Goal: Task Accomplishment & Management: Use online tool/utility

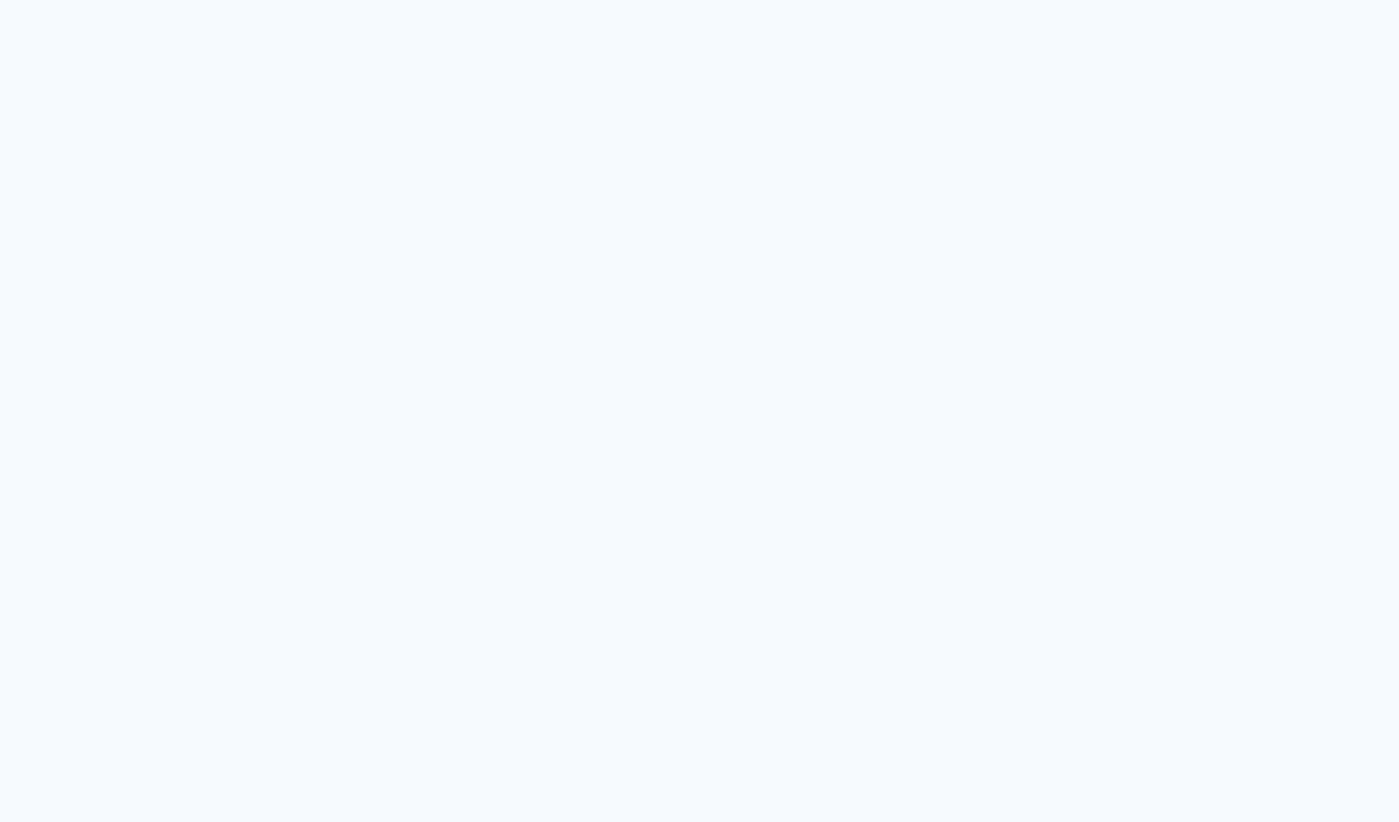
click at [775, 406] on neon-animated-pages "Prosite Website + Landing pages Proof Sistema de seleção e venda de fotos Desig…" at bounding box center [699, 411] width 1399 height 822
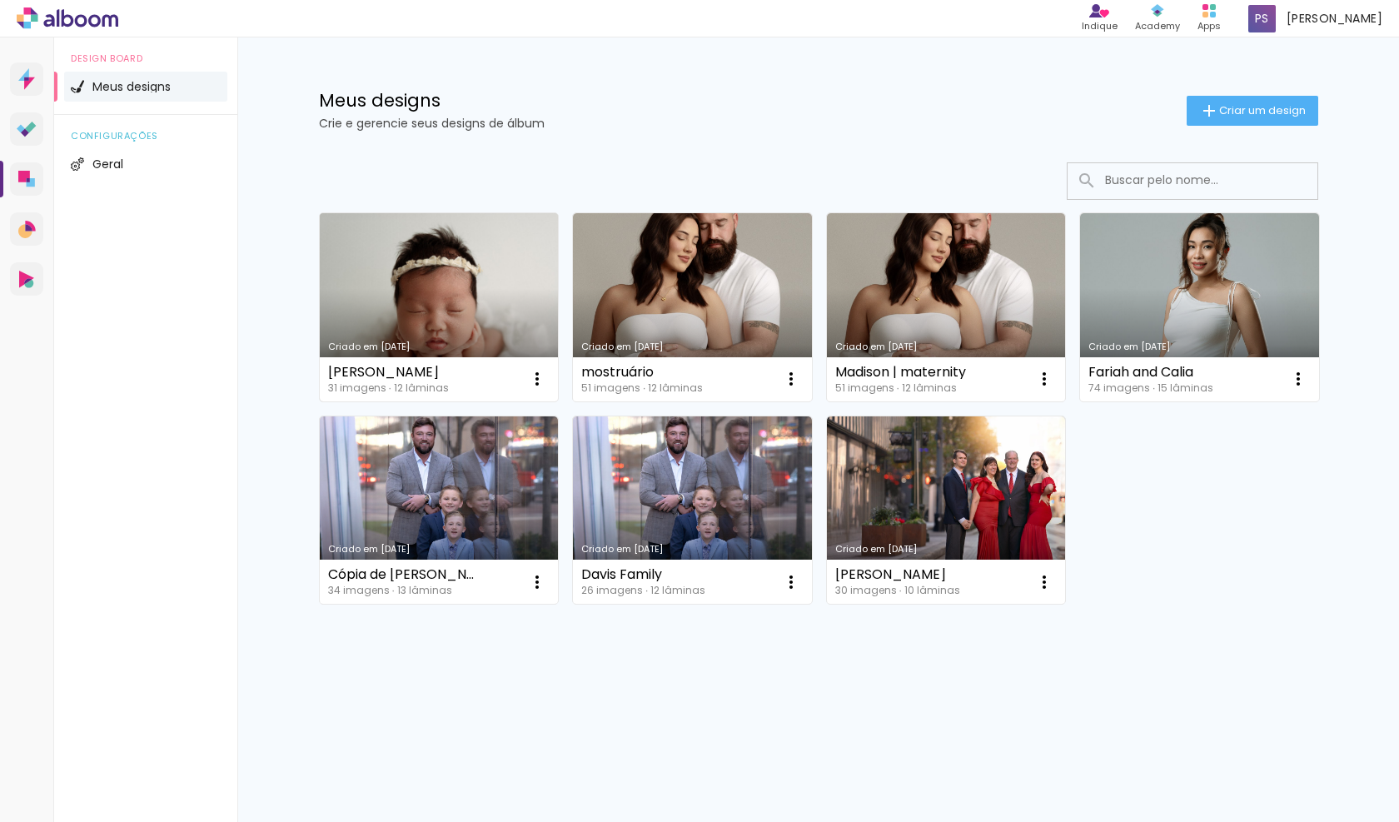
click at [496, 331] on link "Criado em [DATE]" at bounding box center [439, 307] width 239 height 188
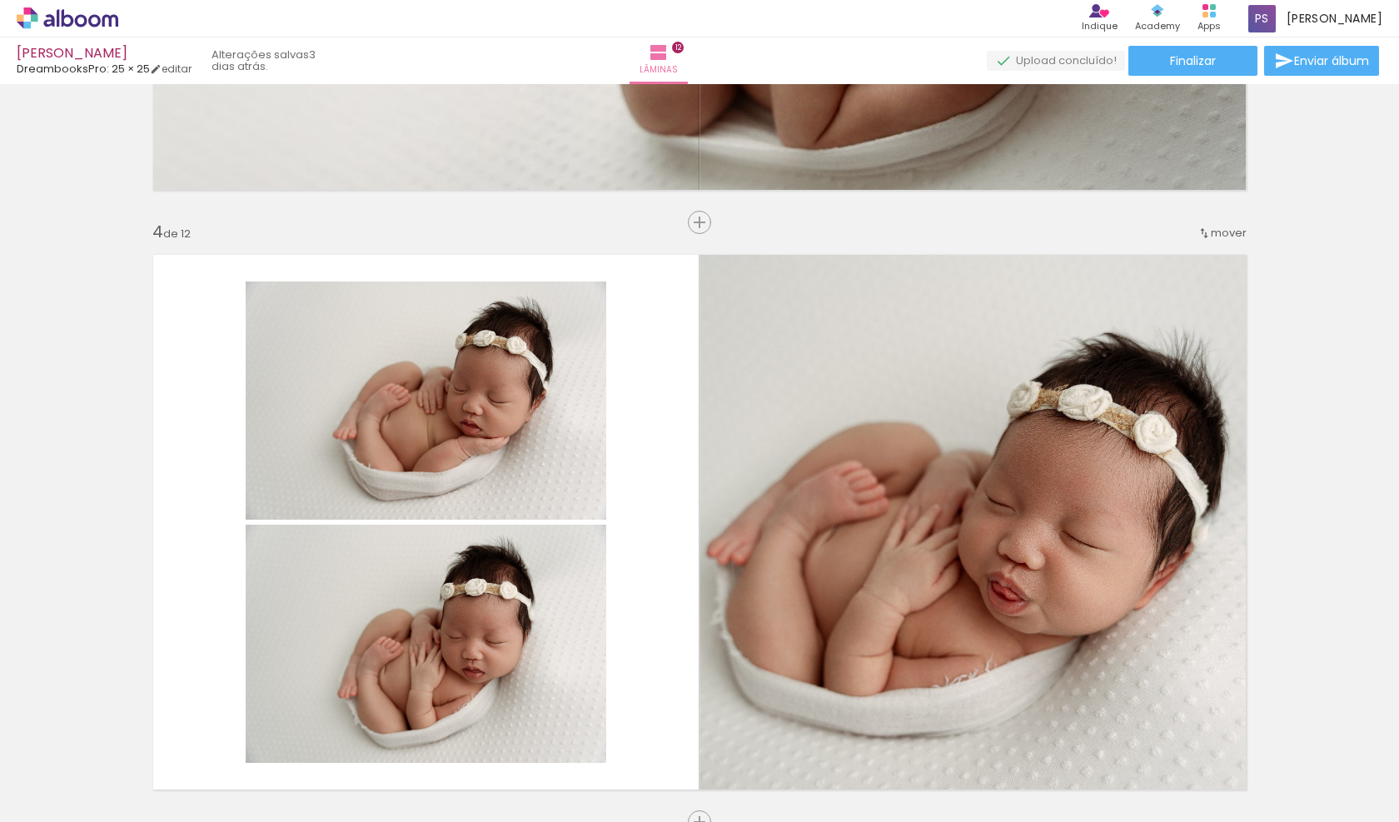
scroll to position [1895, 0]
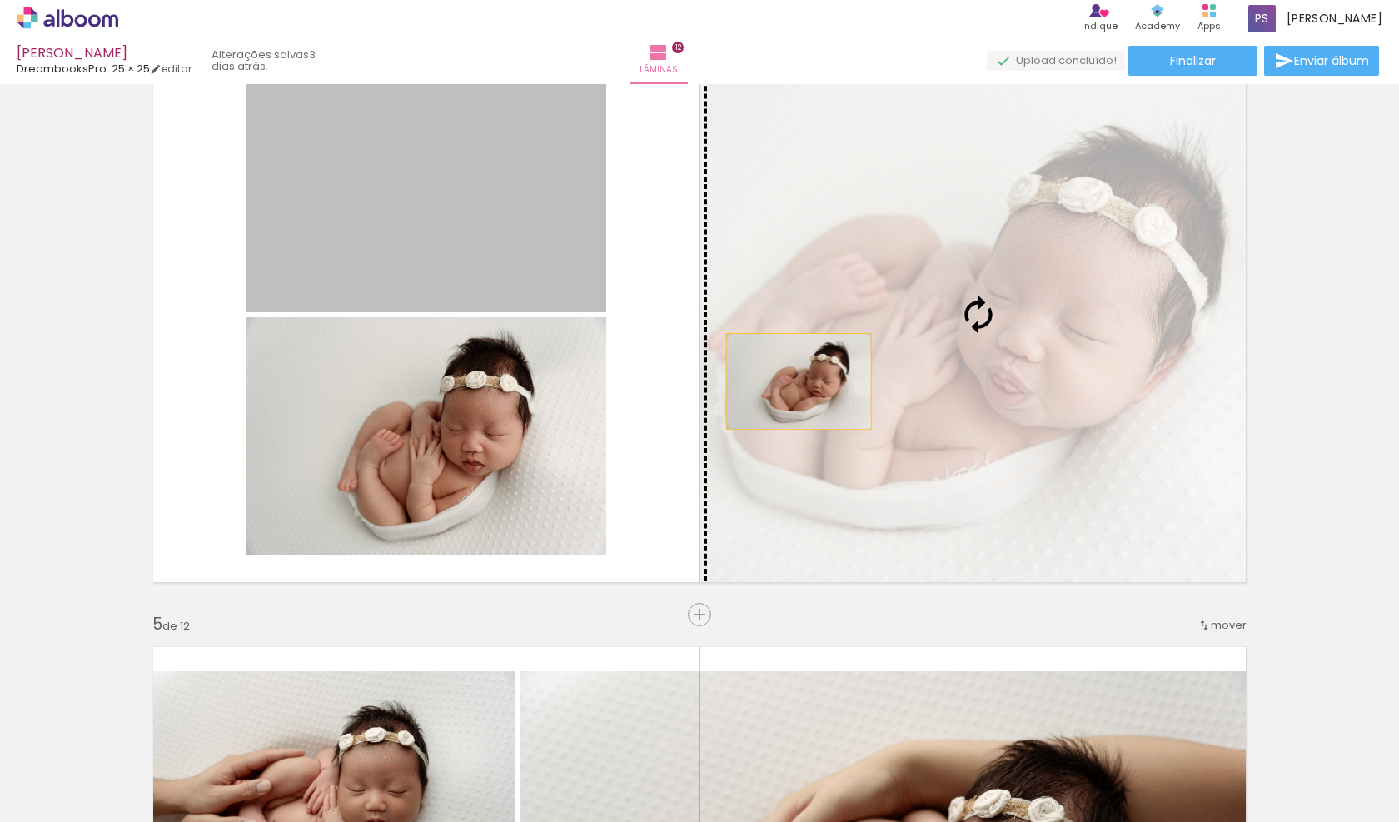
drag, startPoint x: 424, startPoint y: 234, endPoint x: 799, endPoint y: 381, distance: 402.6
click at [0, 0] on slot at bounding box center [0, 0] width 0 height 0
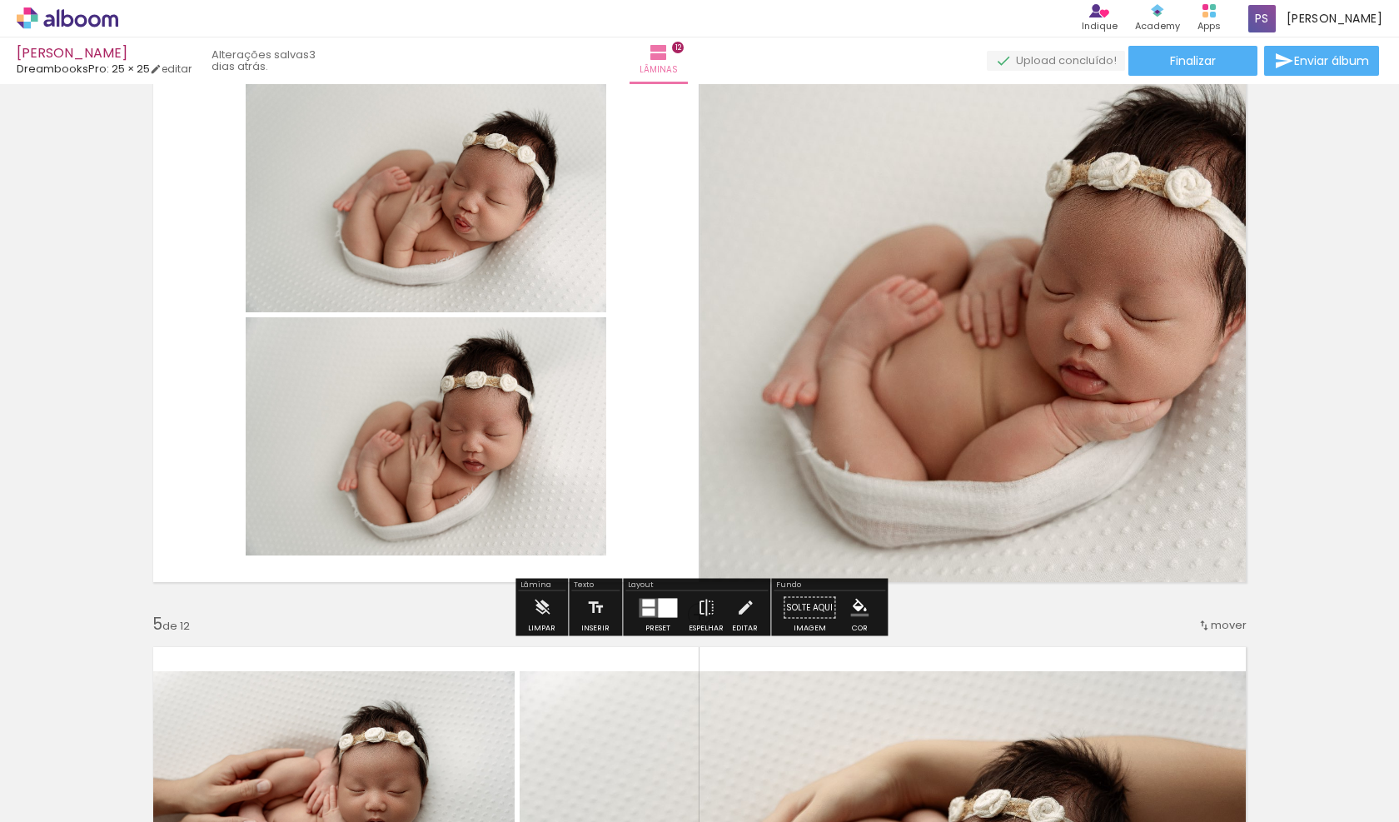
scroll to position [1849, 0]
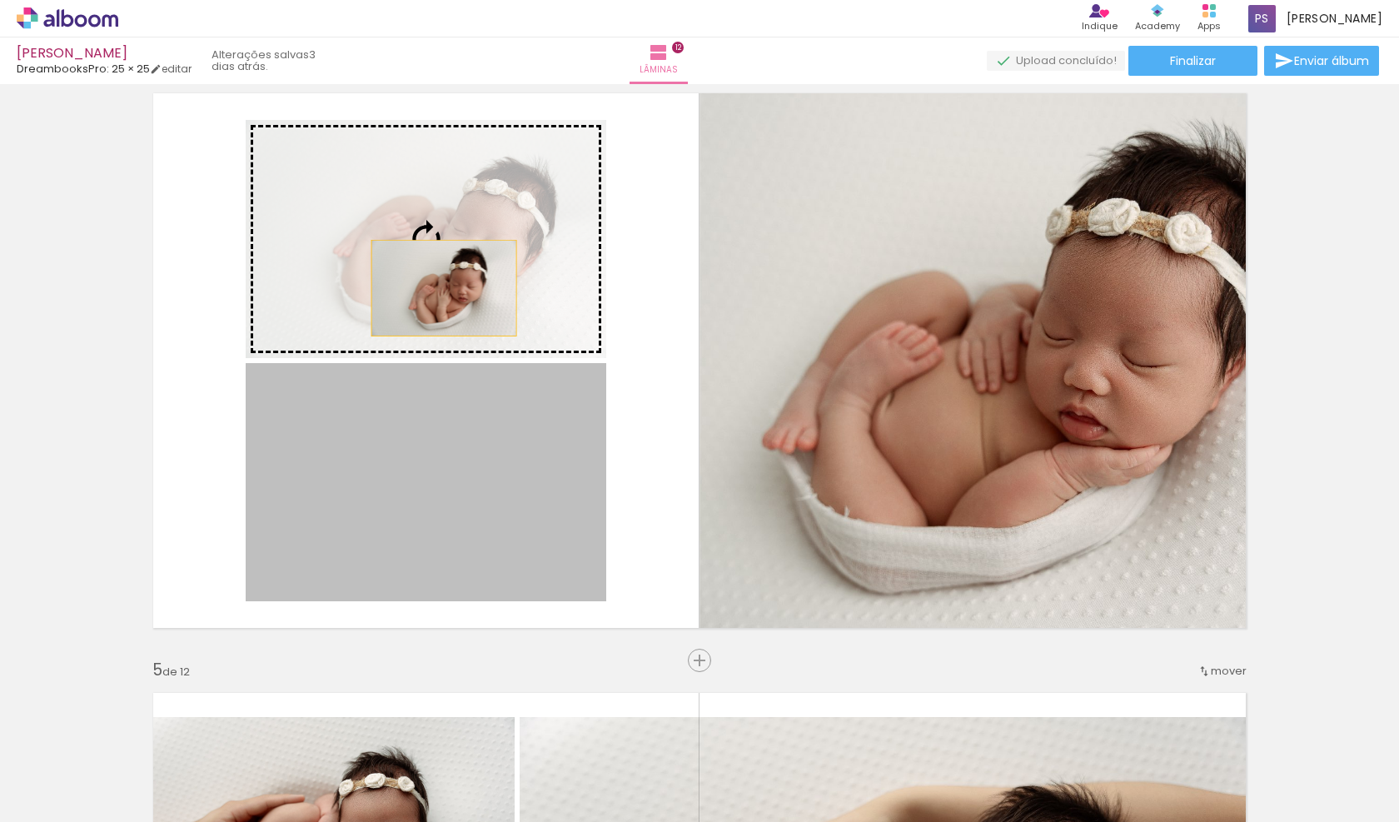
drag, startPoint x: 448, startPoint y: 476, endPoint x: 444, endPoint y: 288, distance: 188.2
click at [0, 0] on slot at bounding box center [0, 0] width 0 height 0
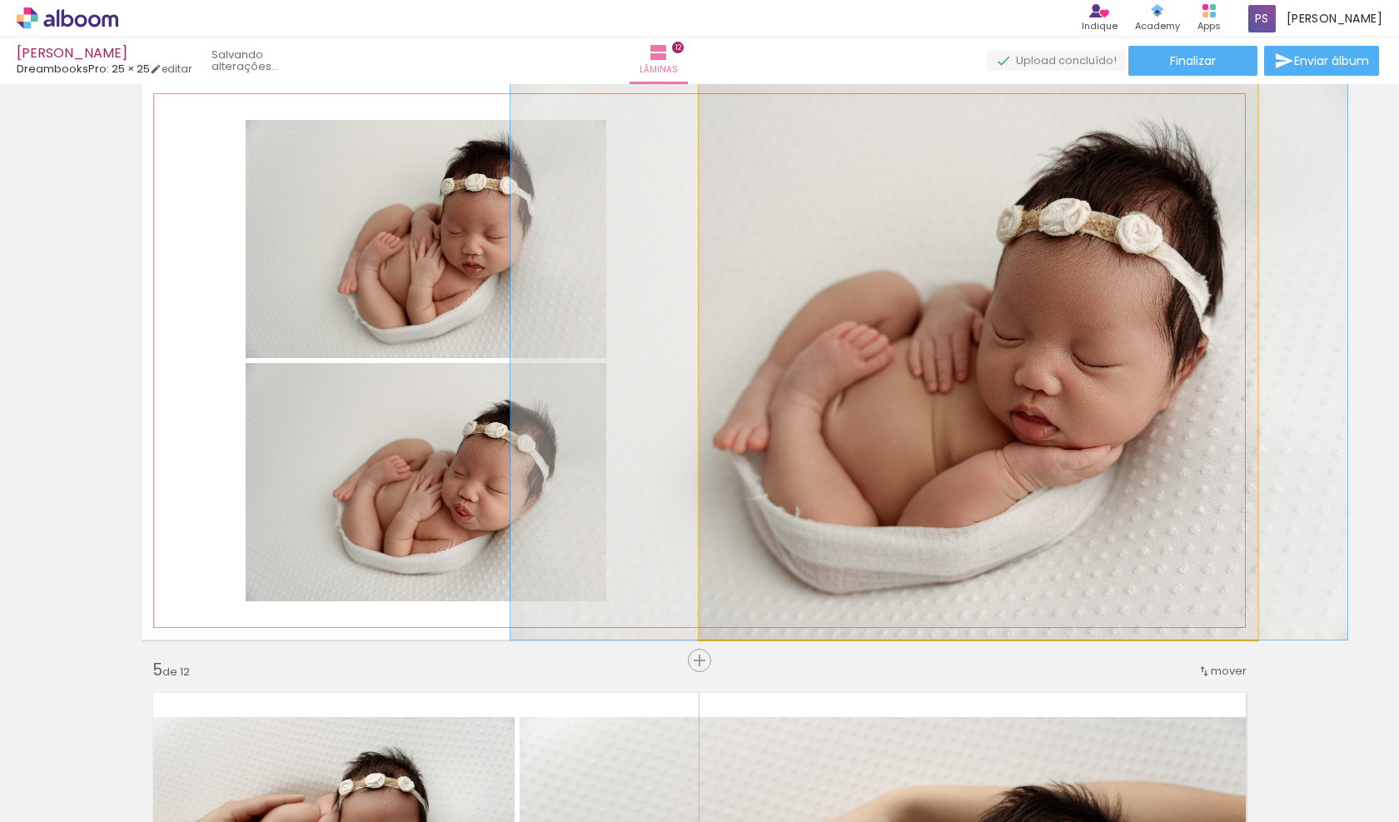
drag, startPoint x: 954, startPoint y: 349, endPoint x: 963, endPoint y: 361, distance: 14.8
click at [905, 351] on div at bounding box center [928, 361] width 837 height 558
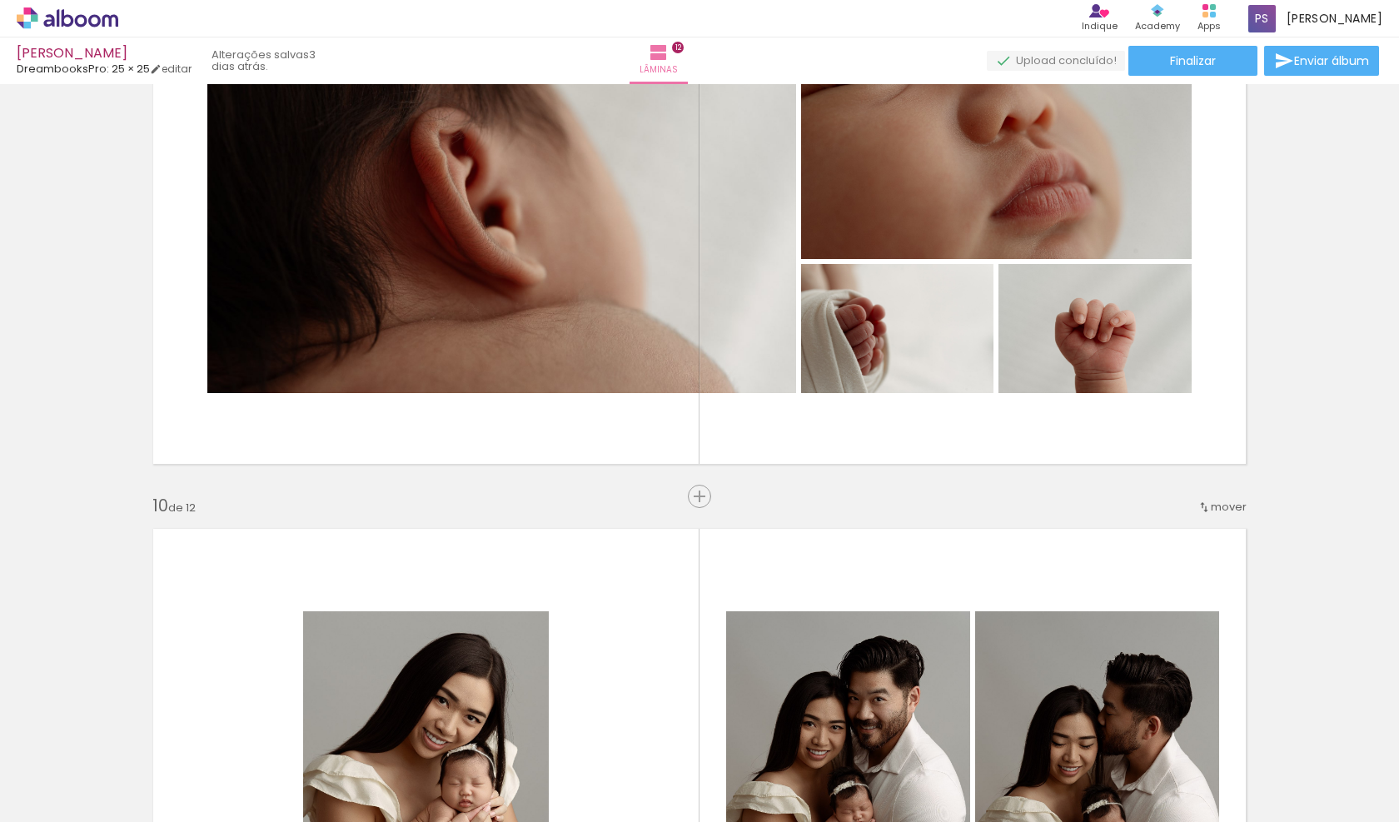
scroll to position [4849, 0]
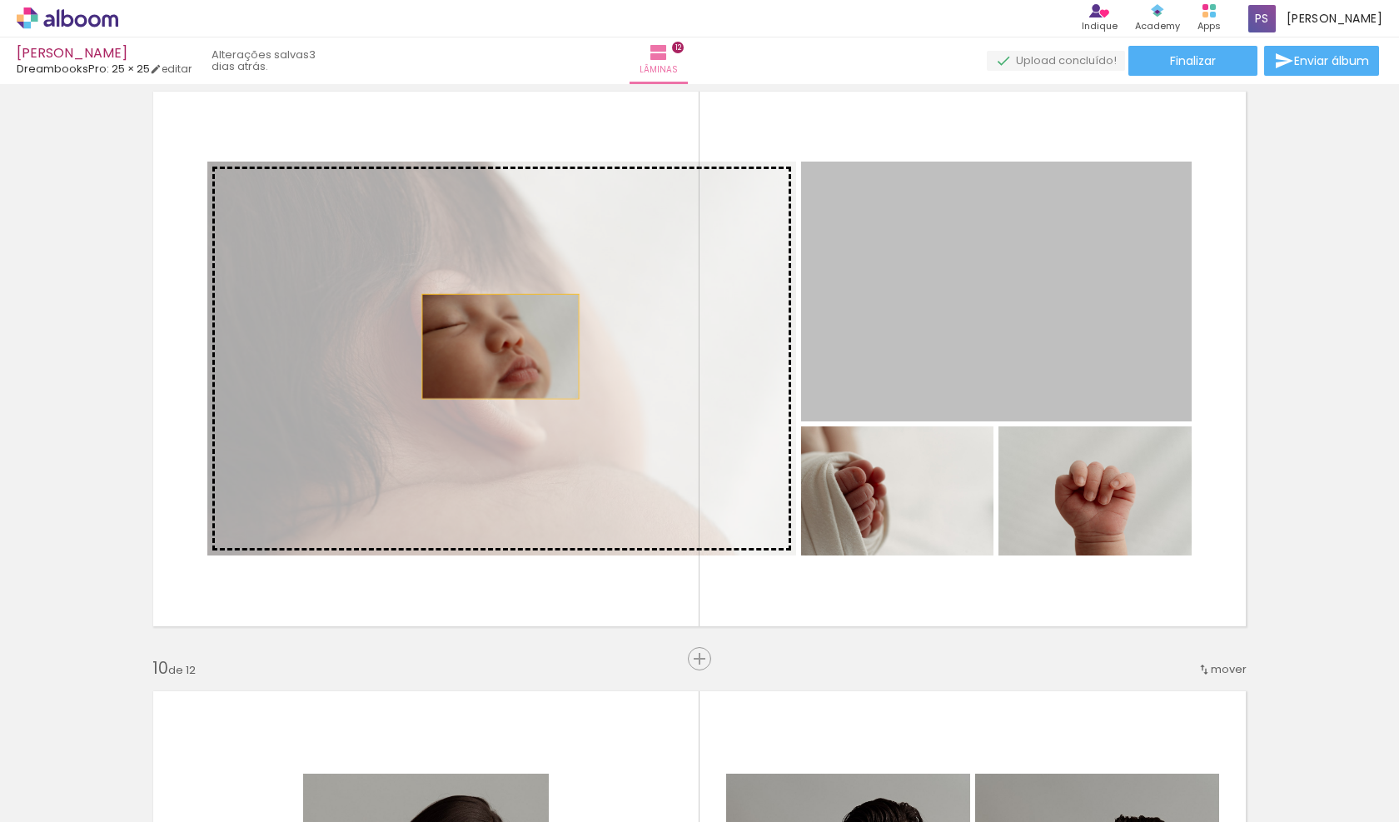
drag, startPoint x: 981, startPoint y: 299, endPoint x: 500, endPoint y: 346, distance: 483.6
click at [0, 0] on slot at bounding box center [0, 0] width 0 height 0
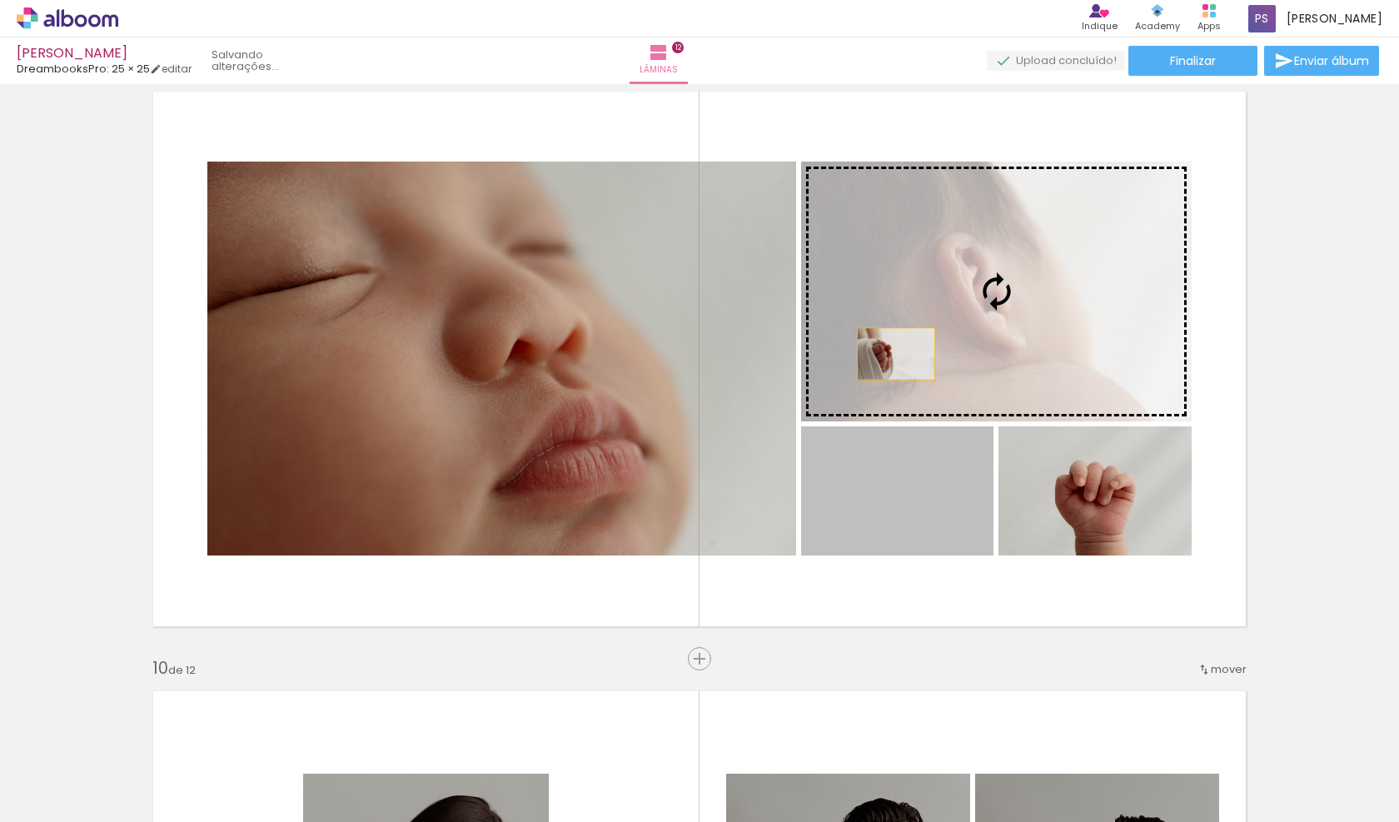
drag, startPoint x: 863, startPoint y: 494, endPoint x: 896, endPoint y: 354, distance: 143.6
click at [0, 0] on slot at bounding box center [0, 0] width 0 height 0
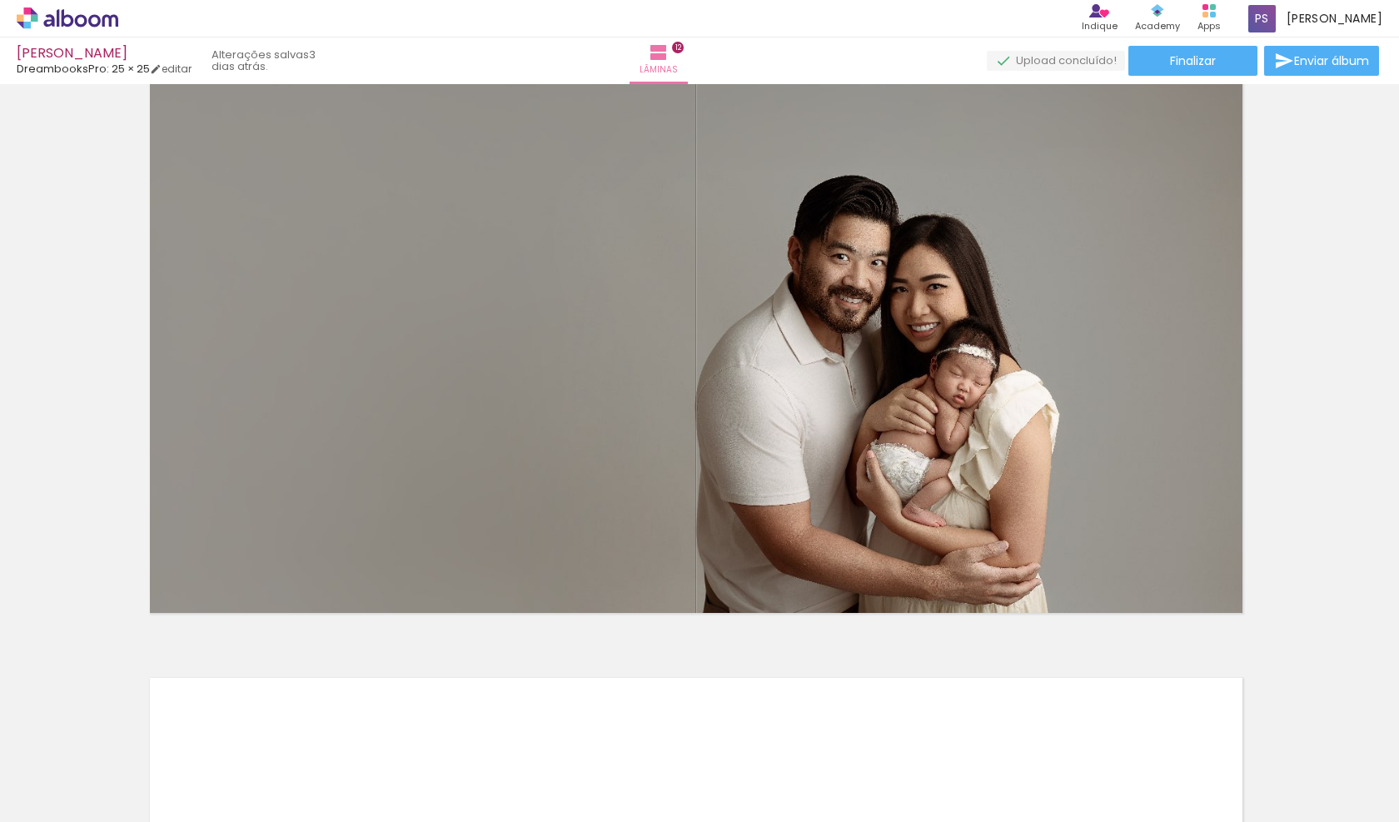
scroll to position [6661, 3]
click at [1172, 57] on span "Finalizar" at bounding box center [1193, 61] width 46 height 12
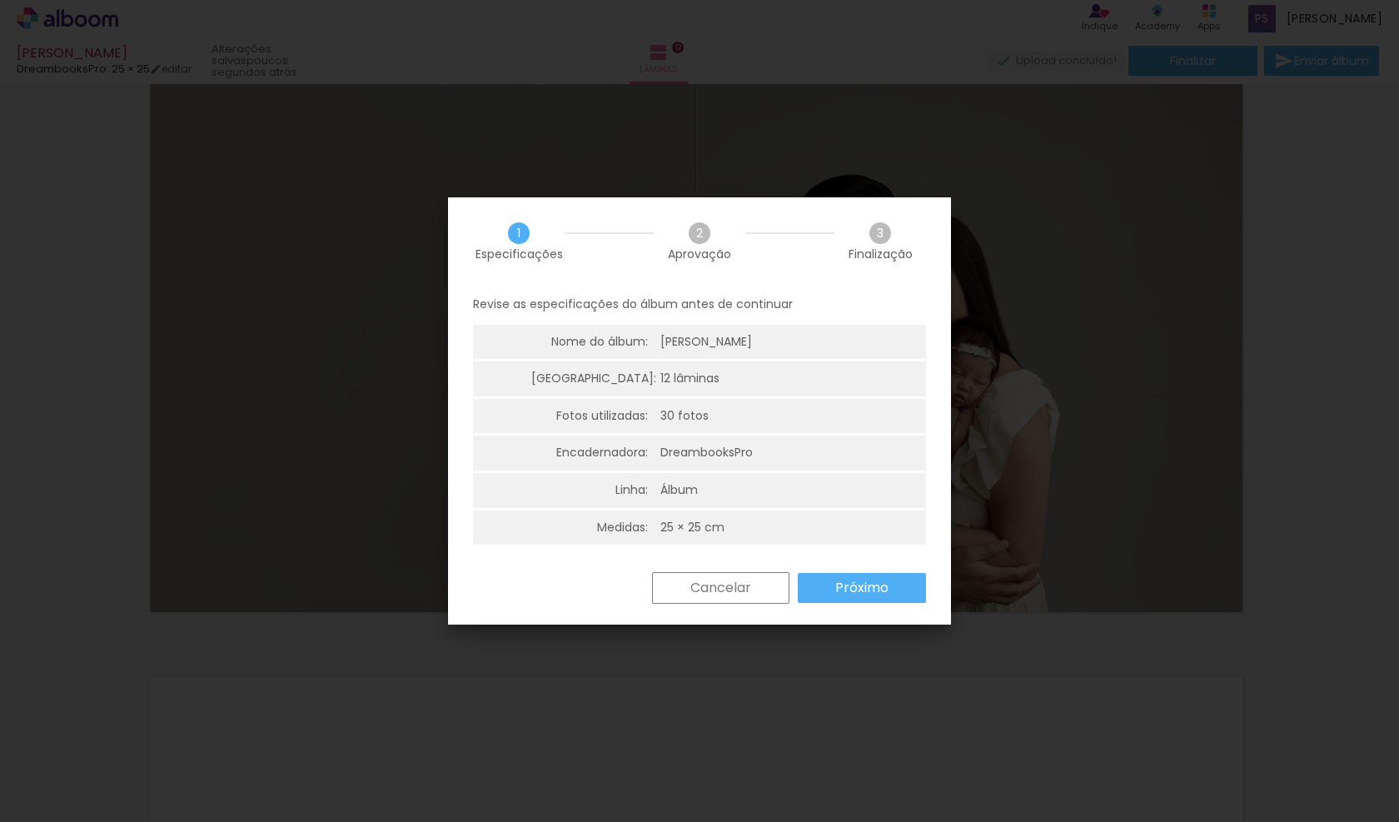
click at [0, 0] on slot "Próximo" at bounding box center [0, 0] width 0 height 0
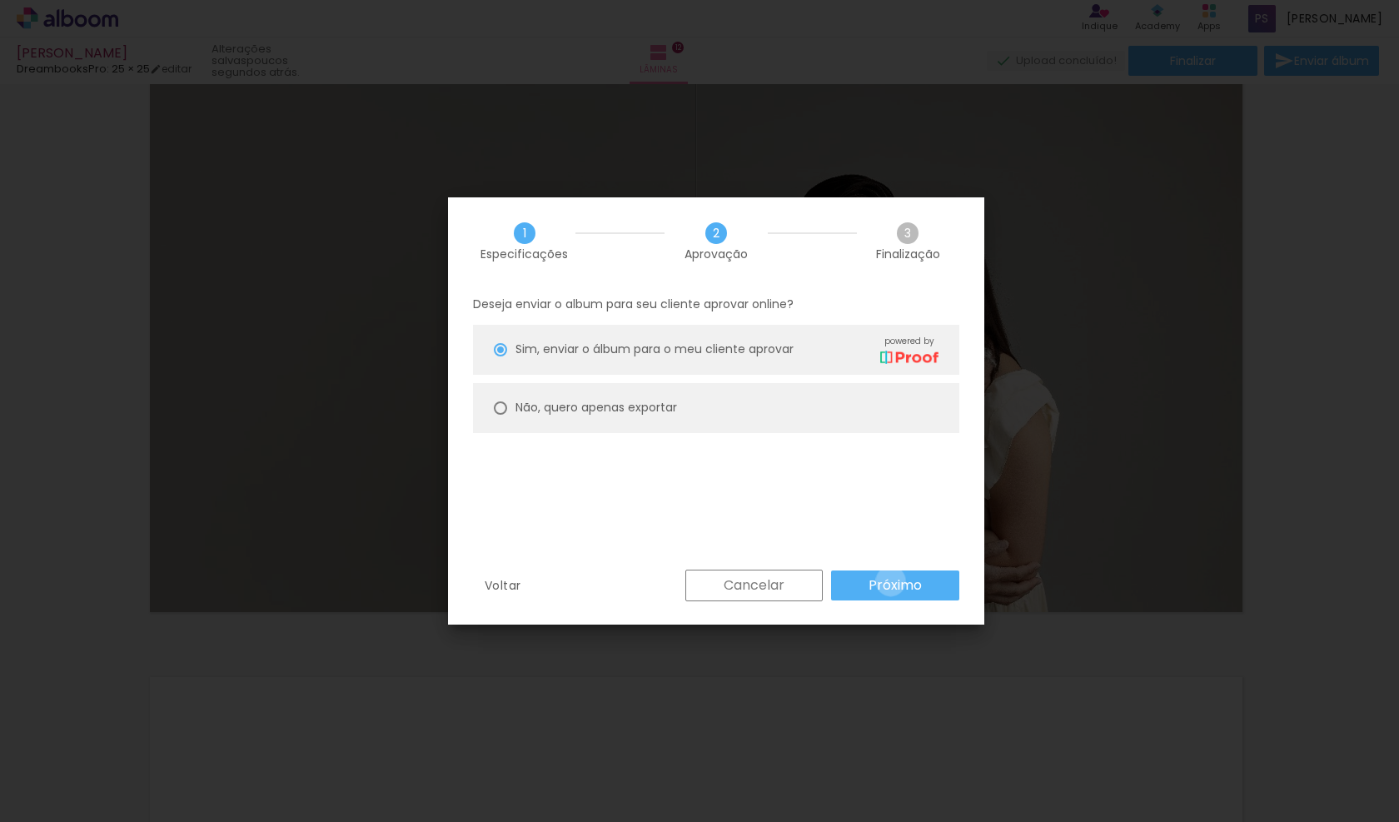
click at [0, 0] on slot "Próximo" at bounding box center [0, 0] width 0 height 0
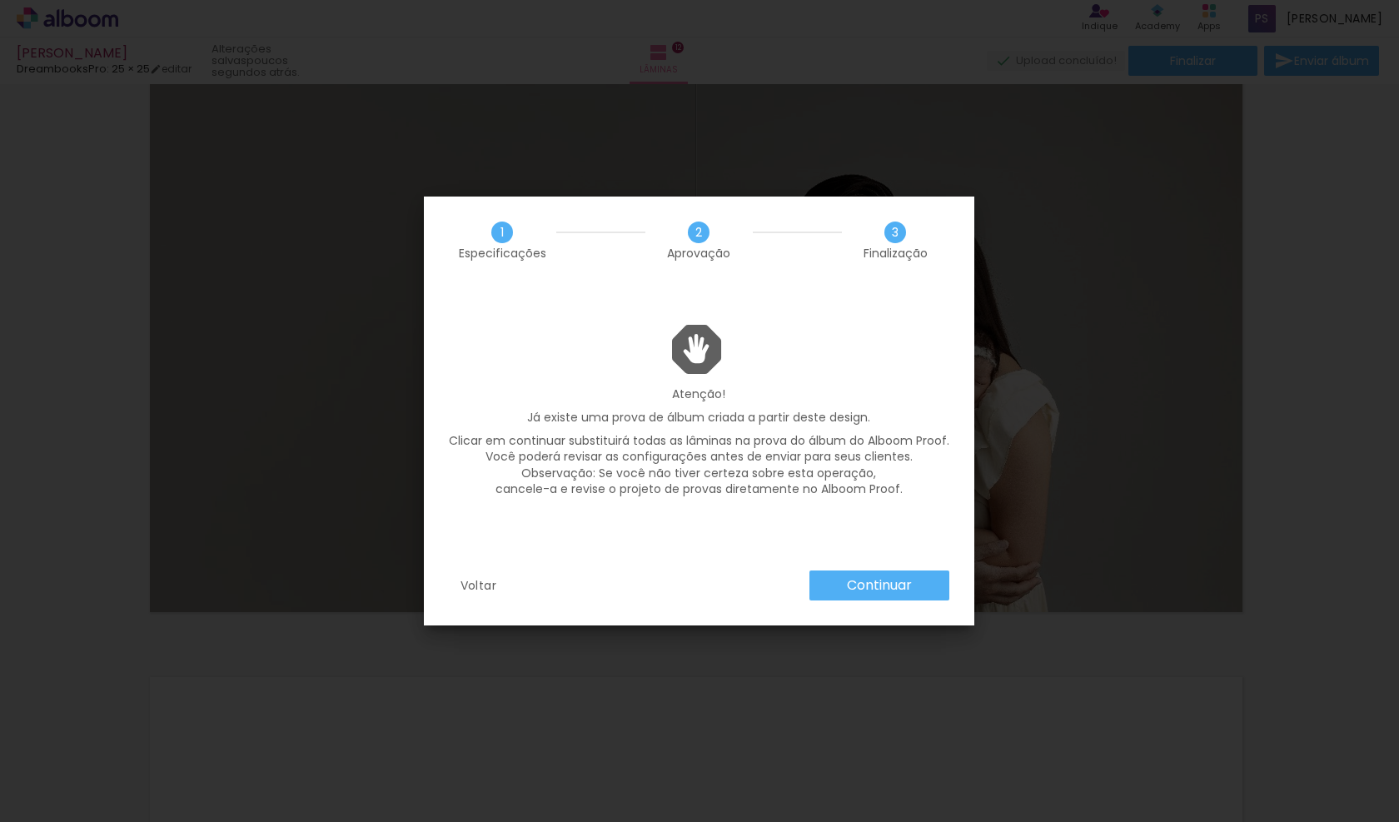
click at [0, 0] on slot "Continuar" at bounding box center [0, 0] width 0 height 0
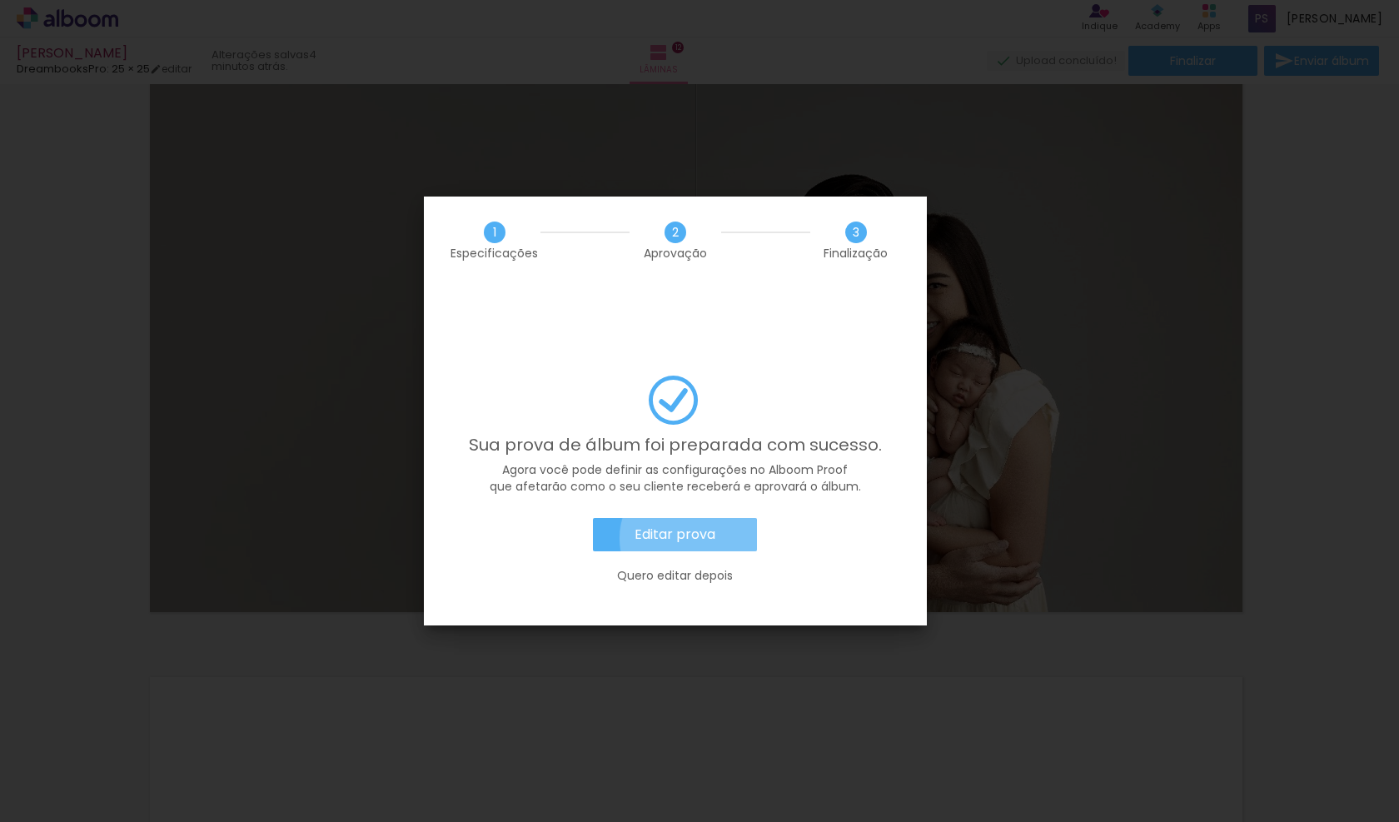
click at [0, 0] on slot "Editar prova" at bounding box center [0, 0] width 0 height 0
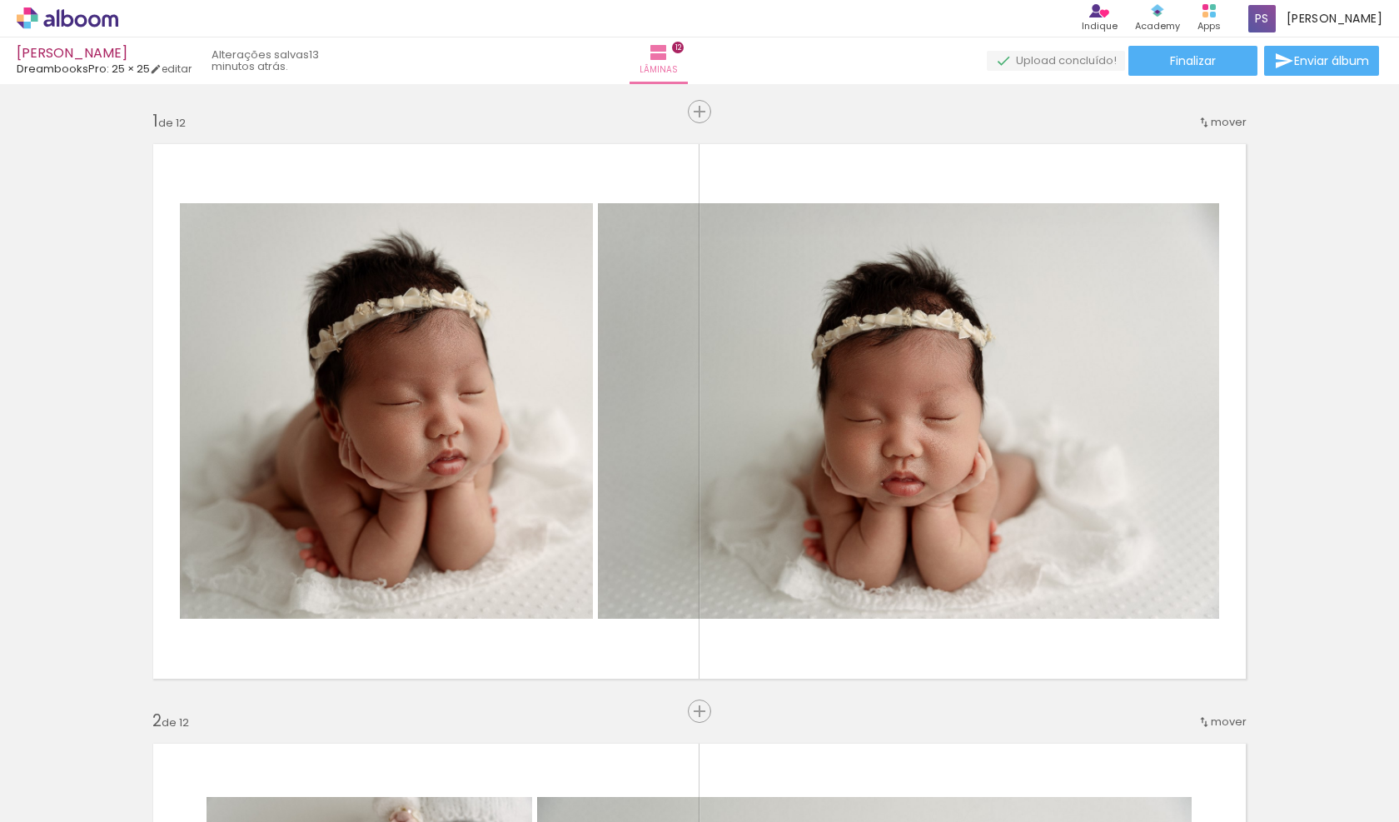
scroll to position [6661, 3]
